Goal: Obtain resource: Obtain resource

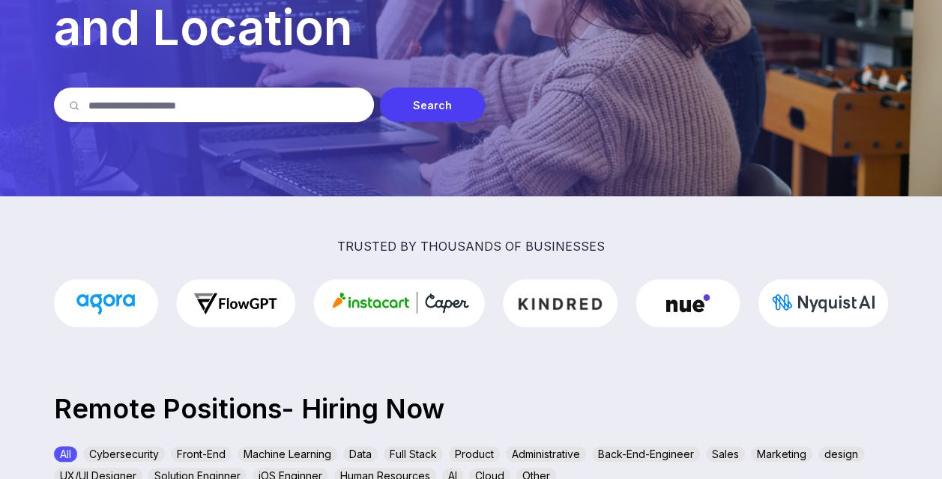
scroll to position [179, 0]
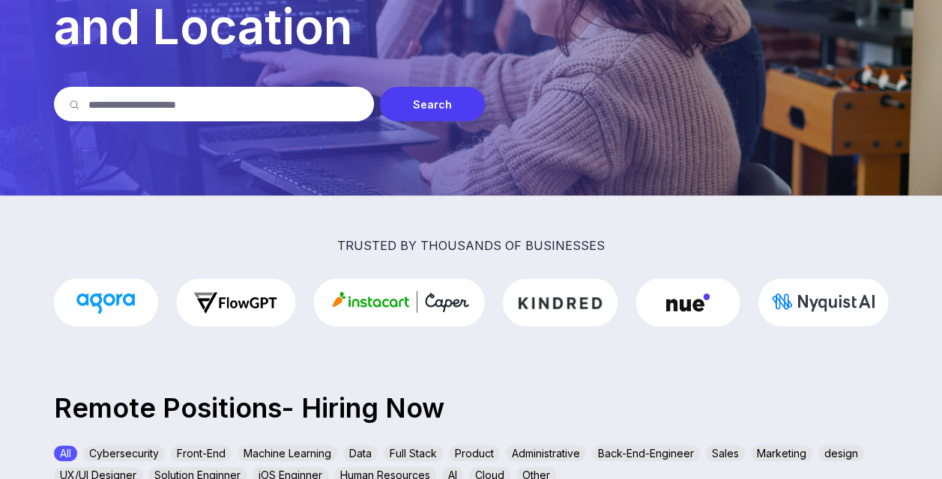
click at [282, 94] on input "text" at bounding box center [223, 104] width 270 height 34
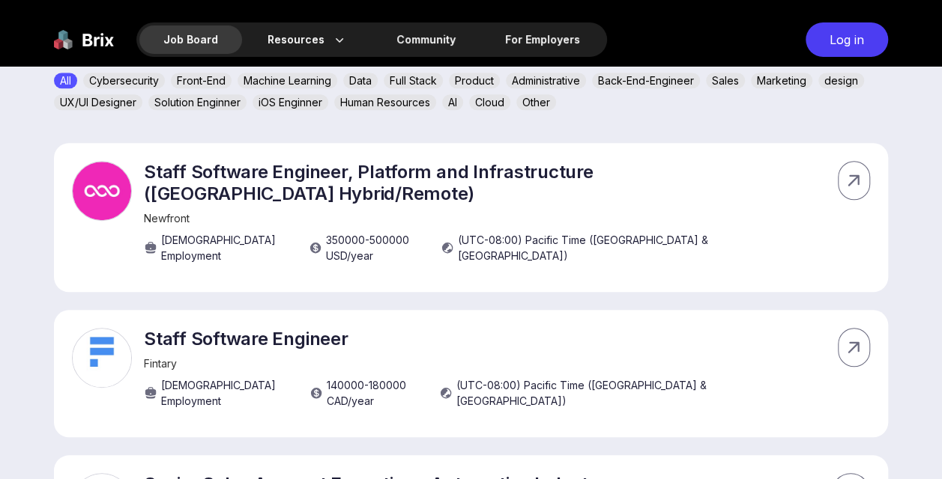
scroll to position [553, 0]
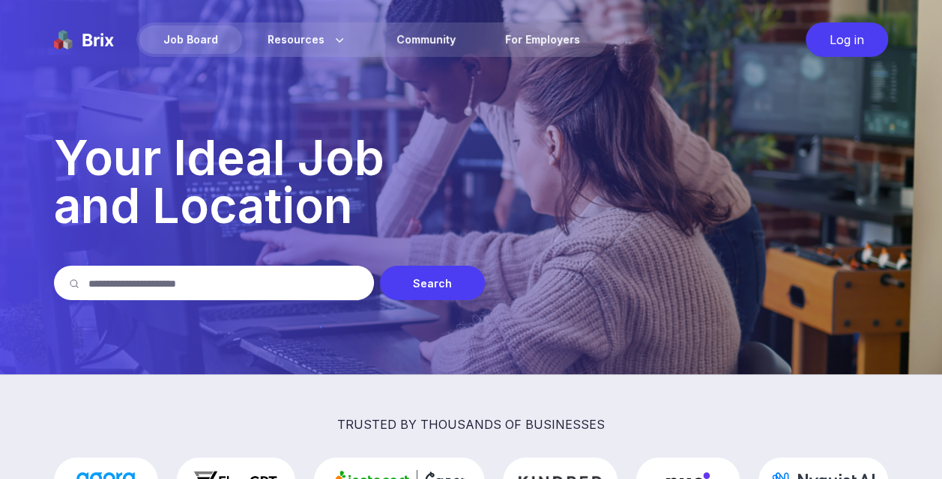
click at [235, 284] on input "text" at bounding box center [223, 283] width 270 height 34
type input "****"
click at [421, 274] on div "Search" at bounding box center [432, 283] width 105 height 34
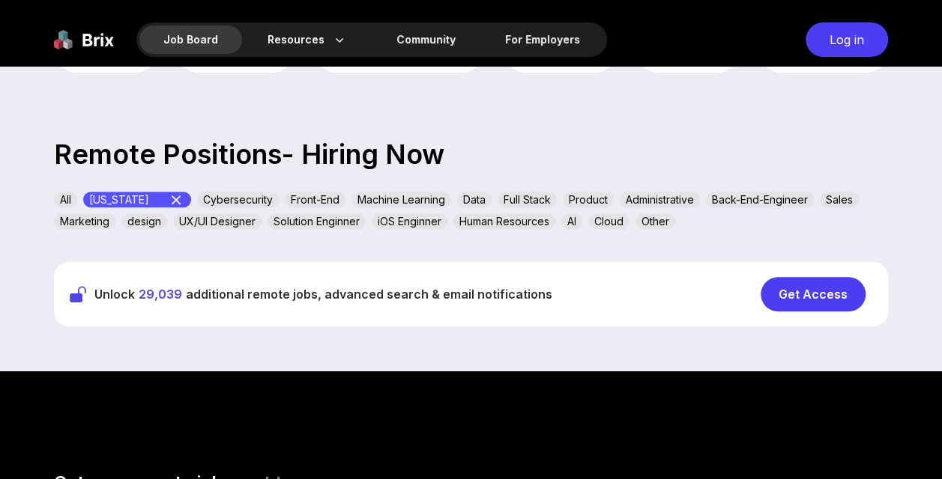
scroll to position [450, 0]
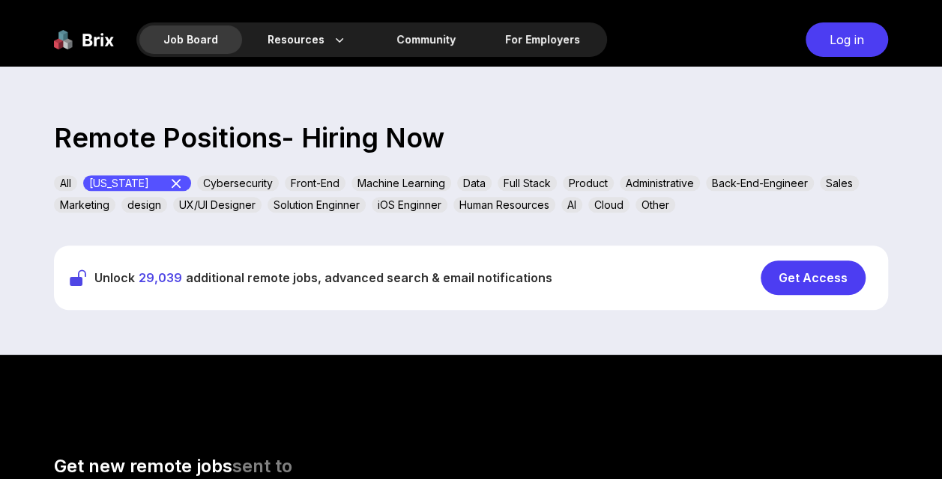
click at [840, 279] on div "Get Access" at bounding box center [812, 278] width 105 height 34
